Goal: Find contact information: Find contact information

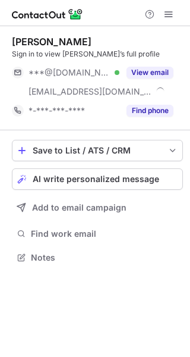
scroll to position [249, 190]
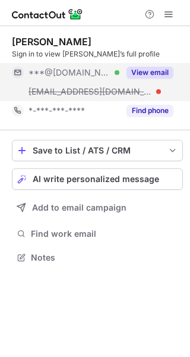
click at [155, 64] on div "View email" at bounding box center [146, 72] width 54 height 19
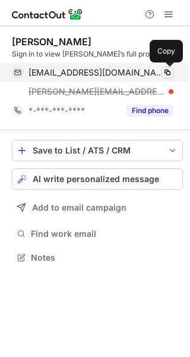
click at [169, 68] on span at bounding box center [168, 73] width 10 height 10
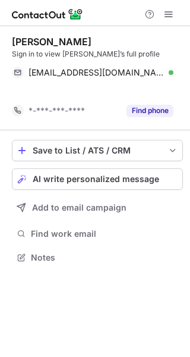
scroll to position [230, 190]
